Goal: Communication & Community: Connect with others

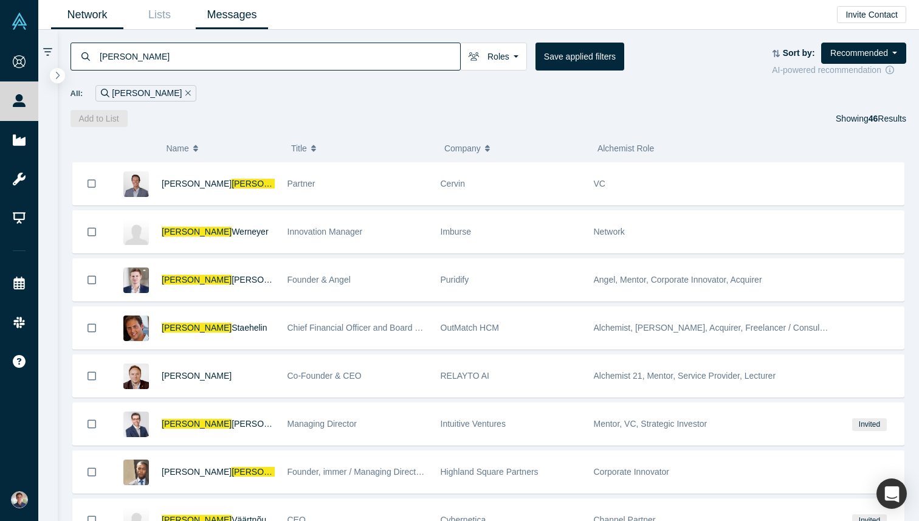
click at [204, 22] on link "Messages" at bounding box center [232, 15] width 72 height 29
